Goal: Task Accomplishment & Management: Manage account settings

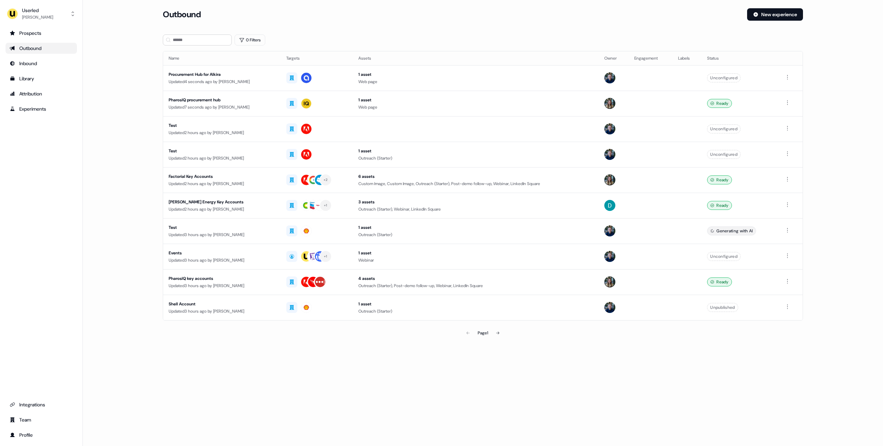
drag, startPoint x: 91, startPoint y: 67, endPoint x: 86, endPoint y: 67, distance: 5.2
click at [91, 67] on main "Loading... Outbound New experience 0 Filters Name Targets Assets Owner Engageme…" at bounding box center [483, 183] width 800 height 351
click at [23, 19] on div "[PERSON_NAME]" at bounding box center [37, 17] width 31 height 7
click at [53, 36] on div "Impersonate (Admin)" at bounding box center [41, 32] width 66 height 12
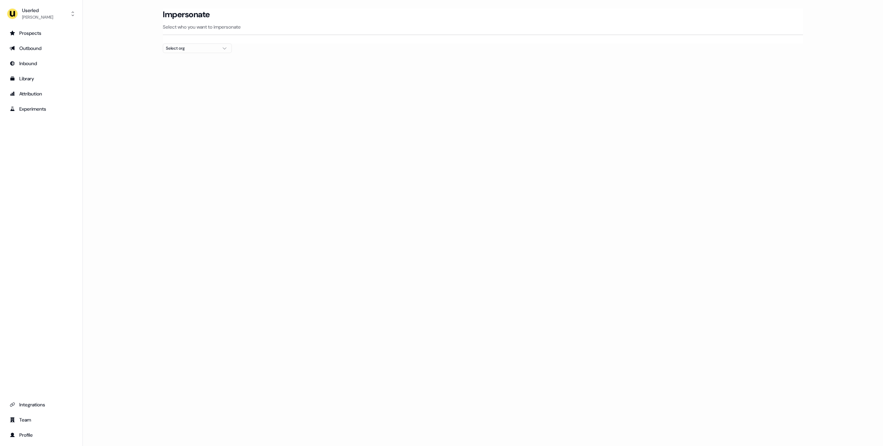
drag, startPoint x: 212, startPoint y: 39, endPoint x: 210, endPoint y: 46, distance: 7.6
click at [212, 40] on div "Impersonate Select who you want to impersonate" at bounding box center [483, 25] width 640 height 35
click at [210, 46] on div "Select org" at bounding box center [192, 48] width 52 height 7
type input "***"
click at [197, 75] on div "nPlan" at bounding box center [197, 73] width 68 height 11
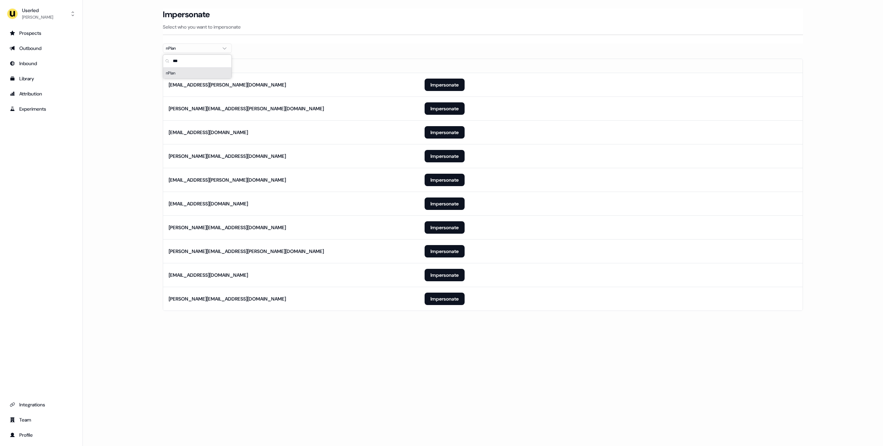
drag, startPoint x: 152, startPoint y: 231, endPoint x: 148, endPoint y: 303, distance: 72.2
click at [152, 231] on section "Loading... Impersonate Select who you want to impersonate nPlan Email [PERSON_N…" at bounding box center [483, 169] width 662 height 322
click at [436, 336] on div "Loading... Impersonate Select who you want to impersonate nPlan Email [PERSON_N…" at bounding box center [483, 223] width 800 height 446
click at [442, 299] on button "Impersonate" at bounding box center [444, 299] width 40 height 12
click at [434, 298] on button "Impersonate" at bounding box center [444, 299] width 40 height 12
